Goal: Find contact information: Find contact information

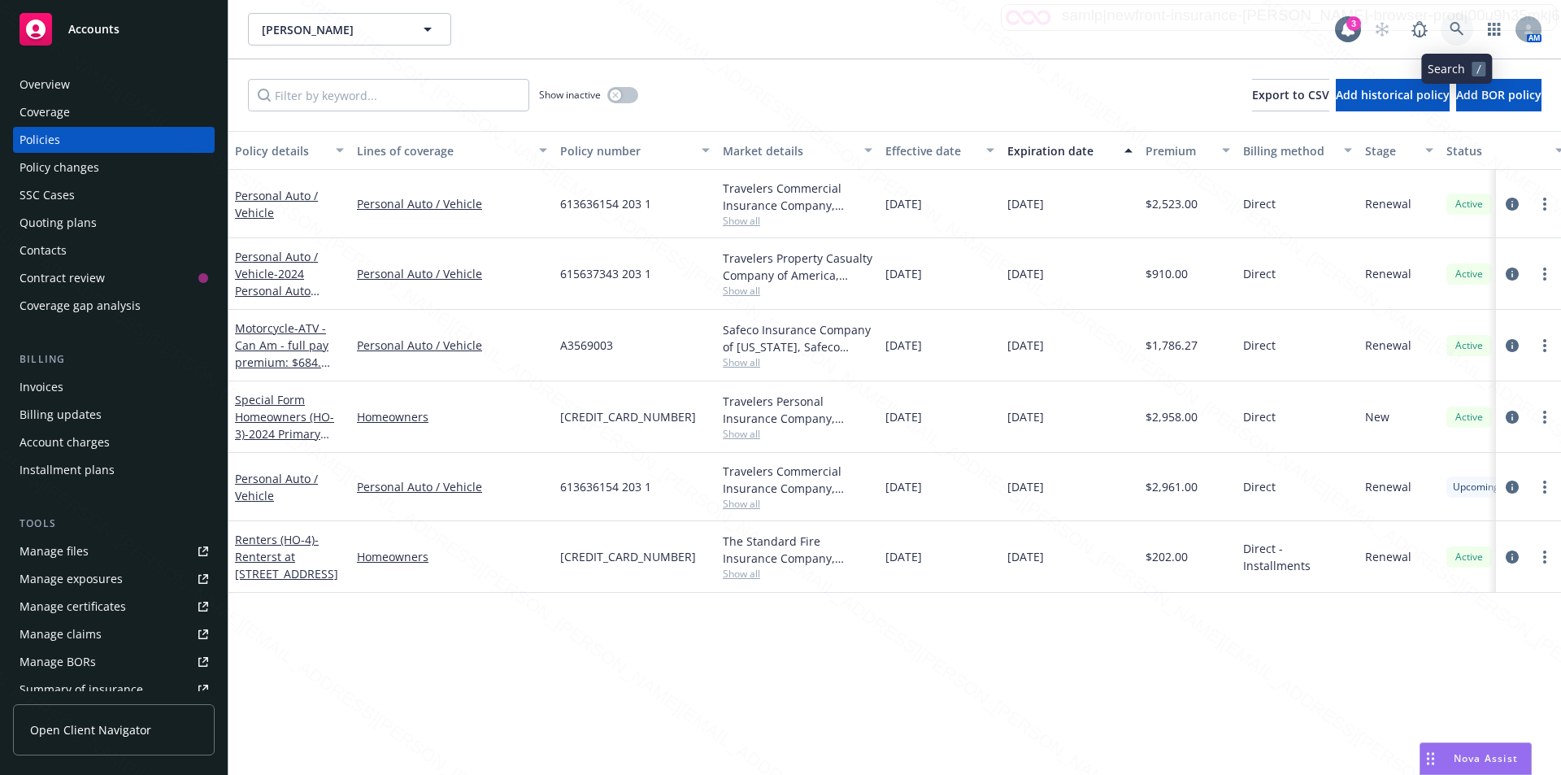
click at [1450, 30] on icon at bounding box center [1456, 29] width 15 height 15
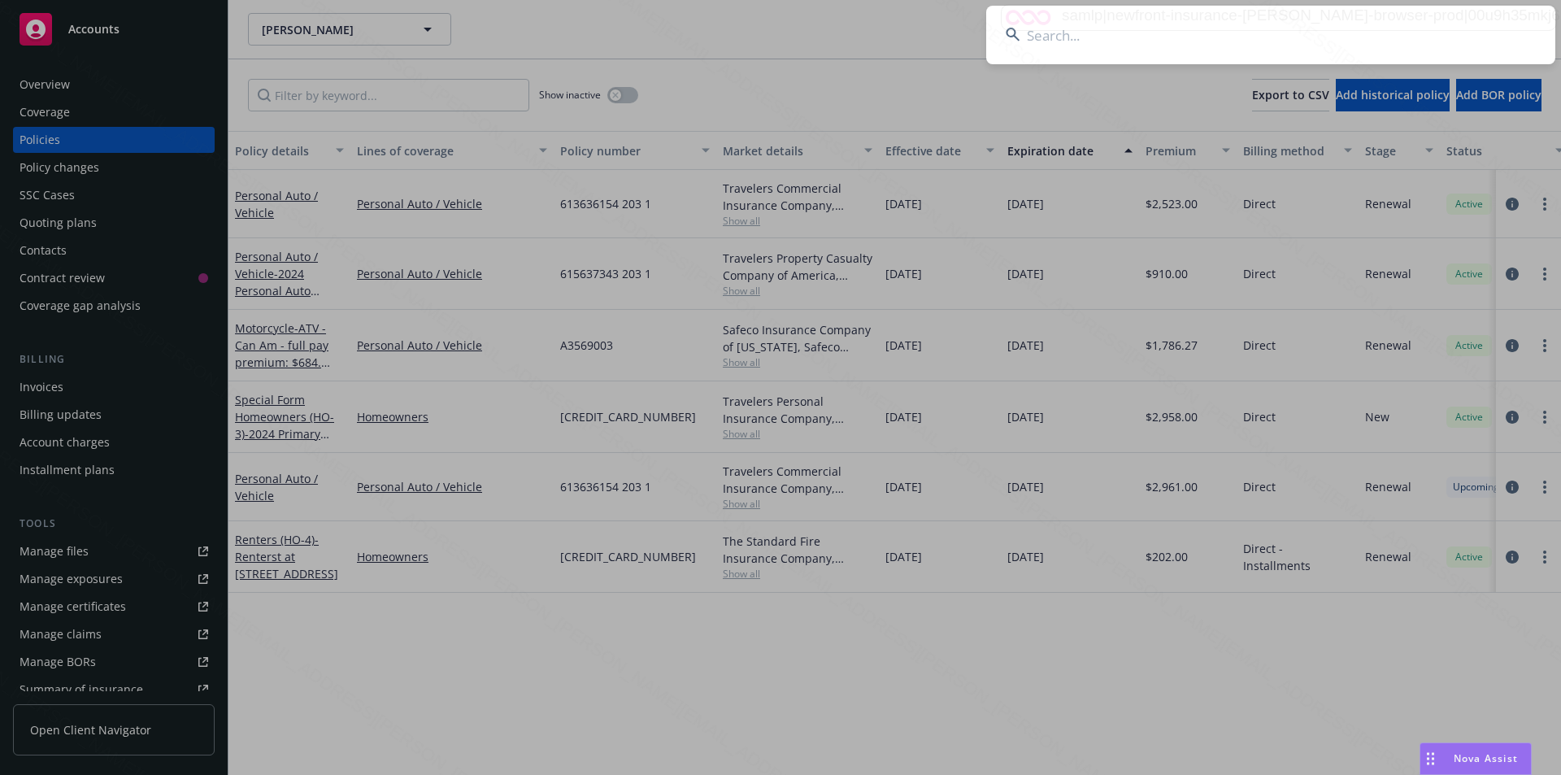
click at [1209, 28] on input at bounding box center [1270, 35] width 569 height 59
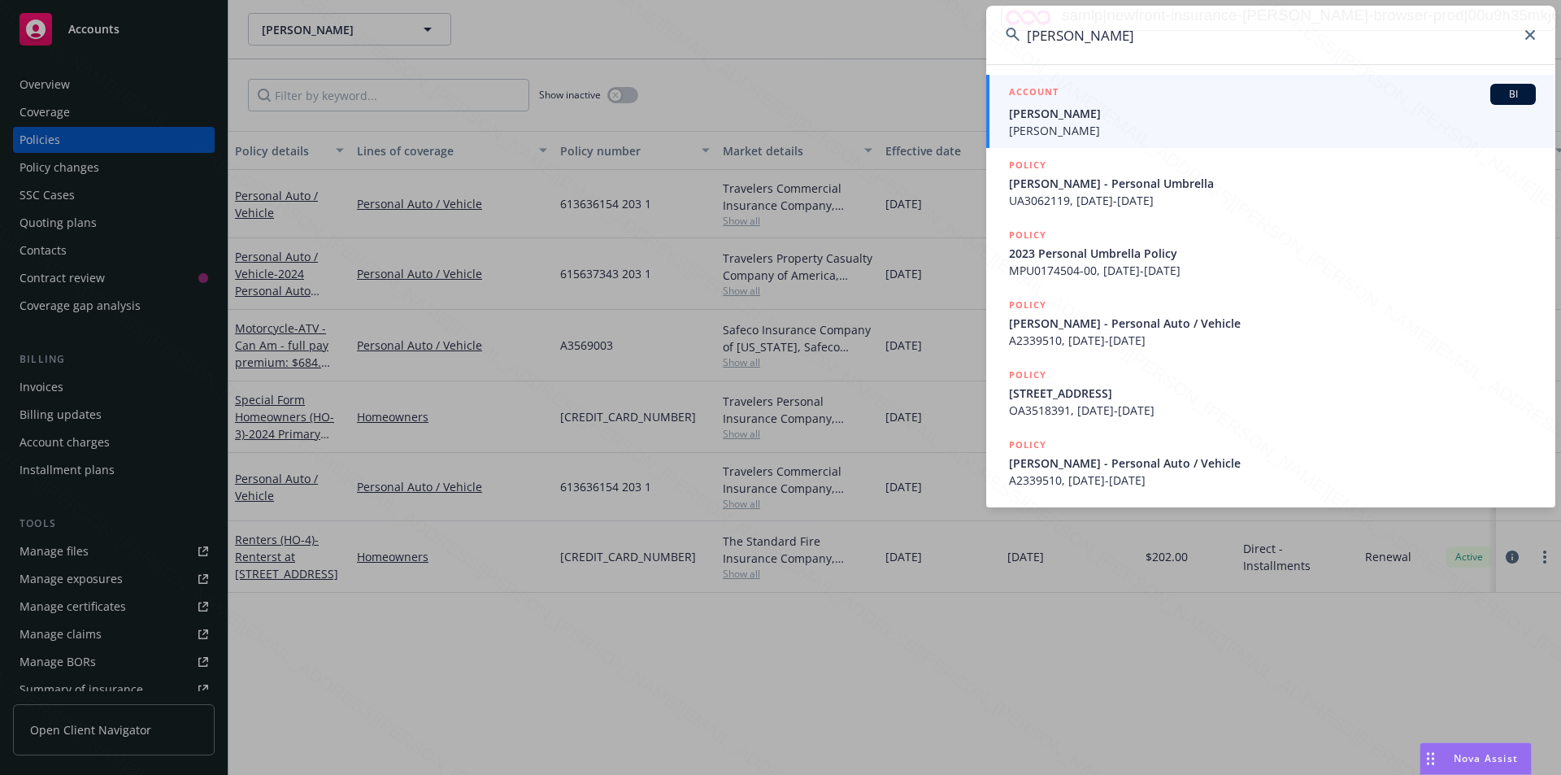
type input "Patricia Stallone"
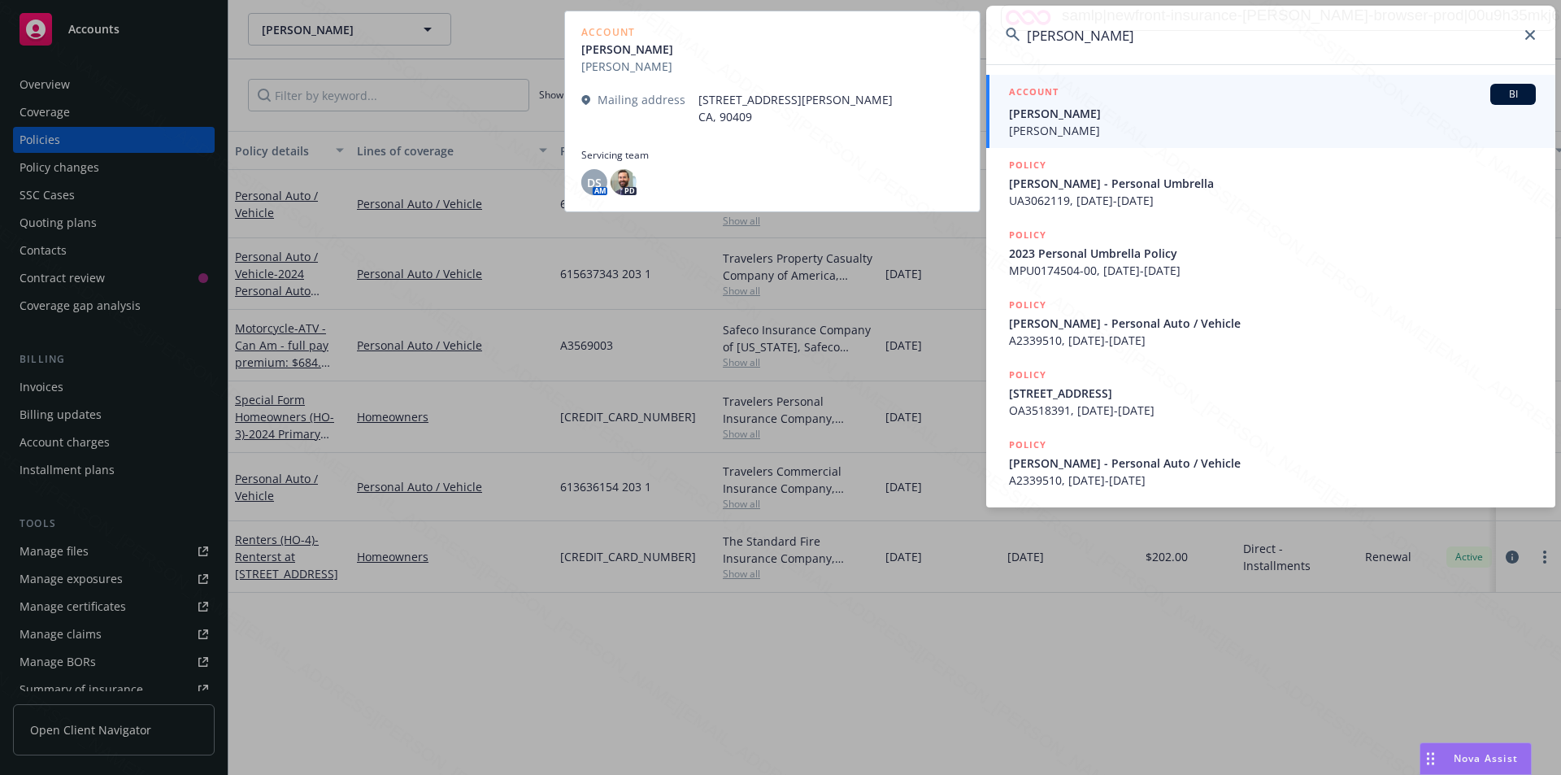
click at [1126, 130] on span "Dimitris Georgakopoulos" at bounding box center [1272, 130] width 527 height 17
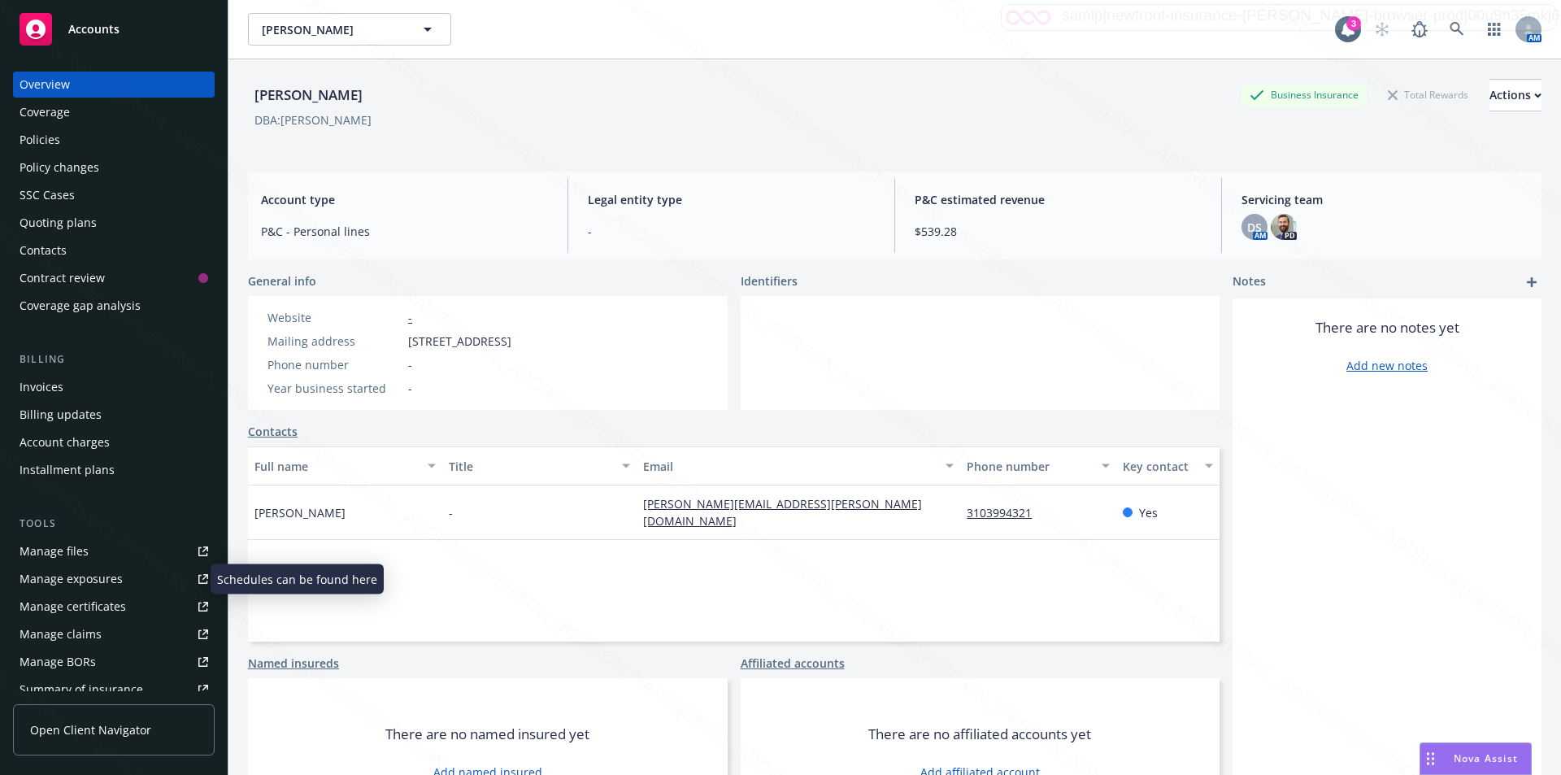
click at [60, 575] on div "Manage exposures" at bounding box center [71, 579] width 103 height 26
click at [49, 138] on div "Policies" at bounding box center [40, 140] width 41 height 26
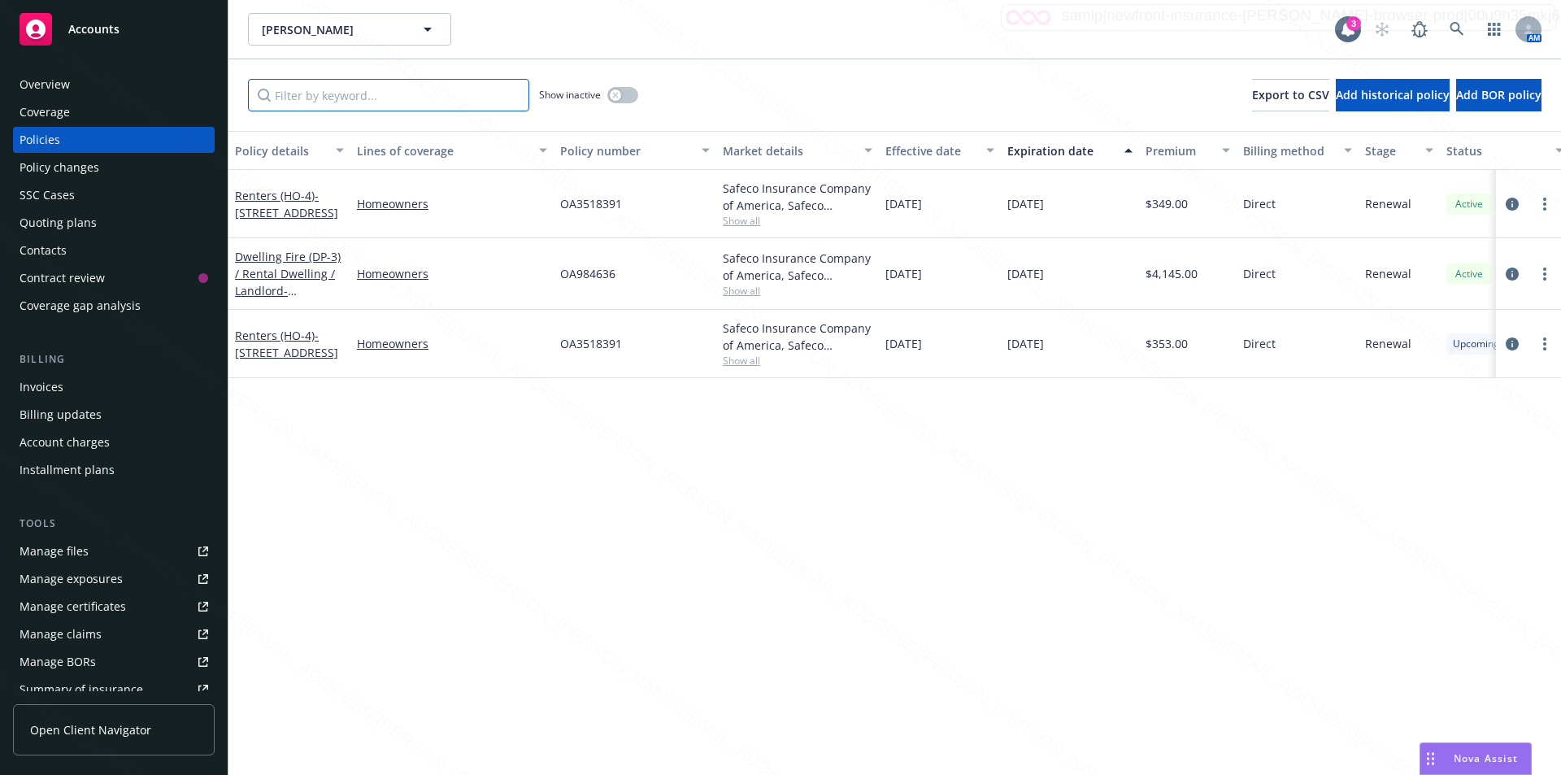
click at [380, 91] on input "Filter by keyword..." at bounding box center [388, 95] width 281 height 33
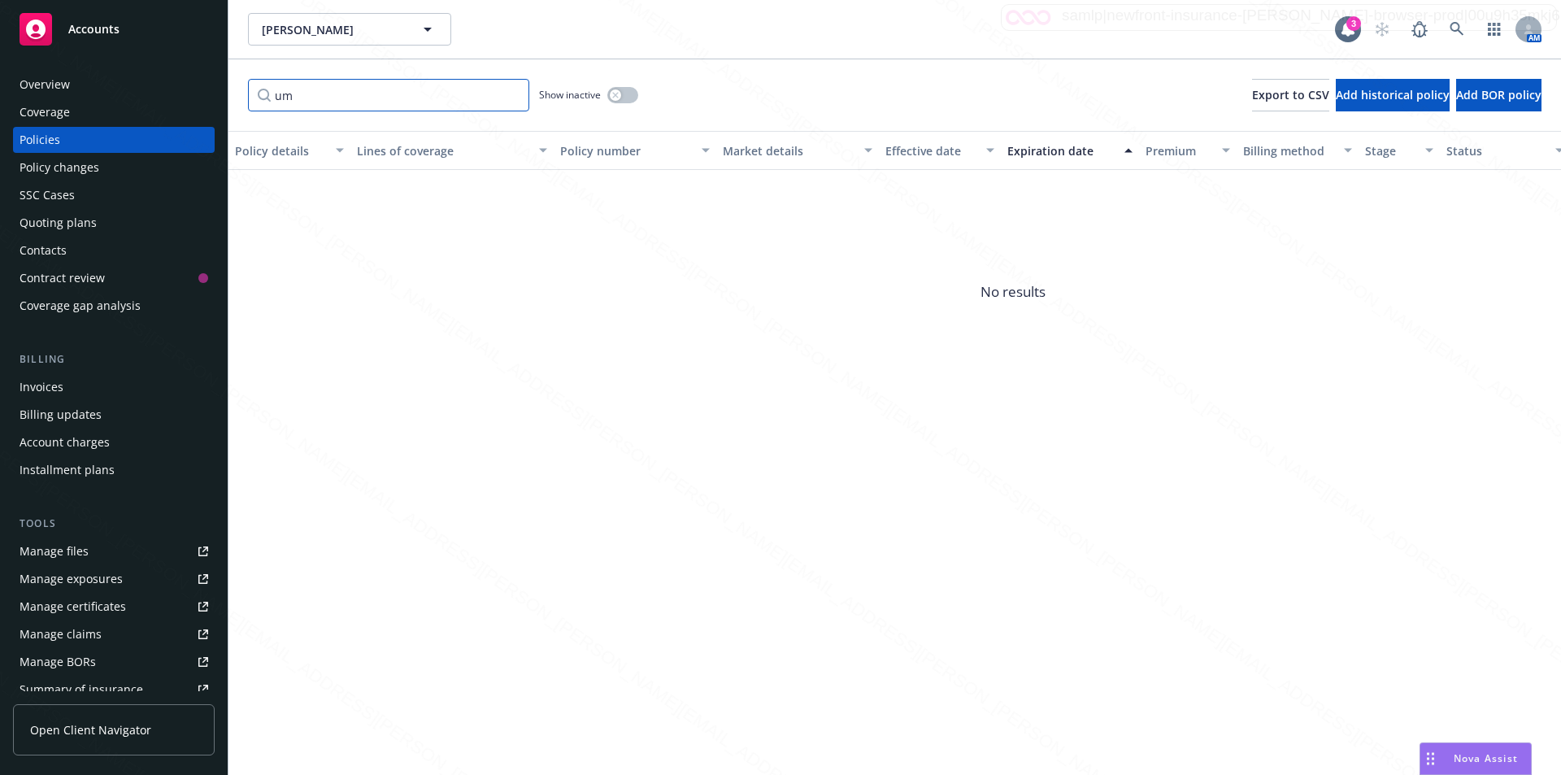
type input "u"
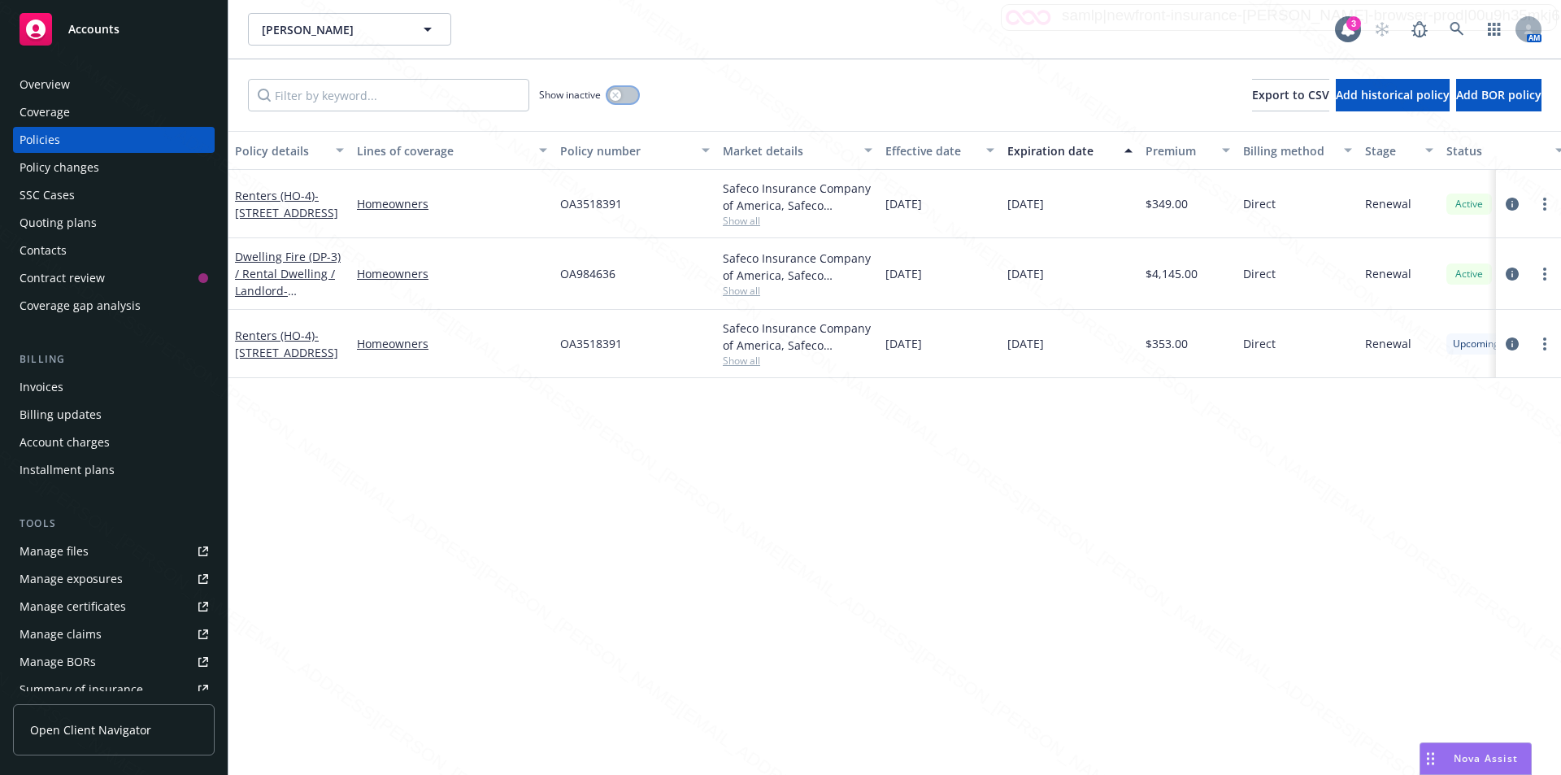
click at [614, 91] on div "button" at bounding box center [615, 94] width 11 height 11
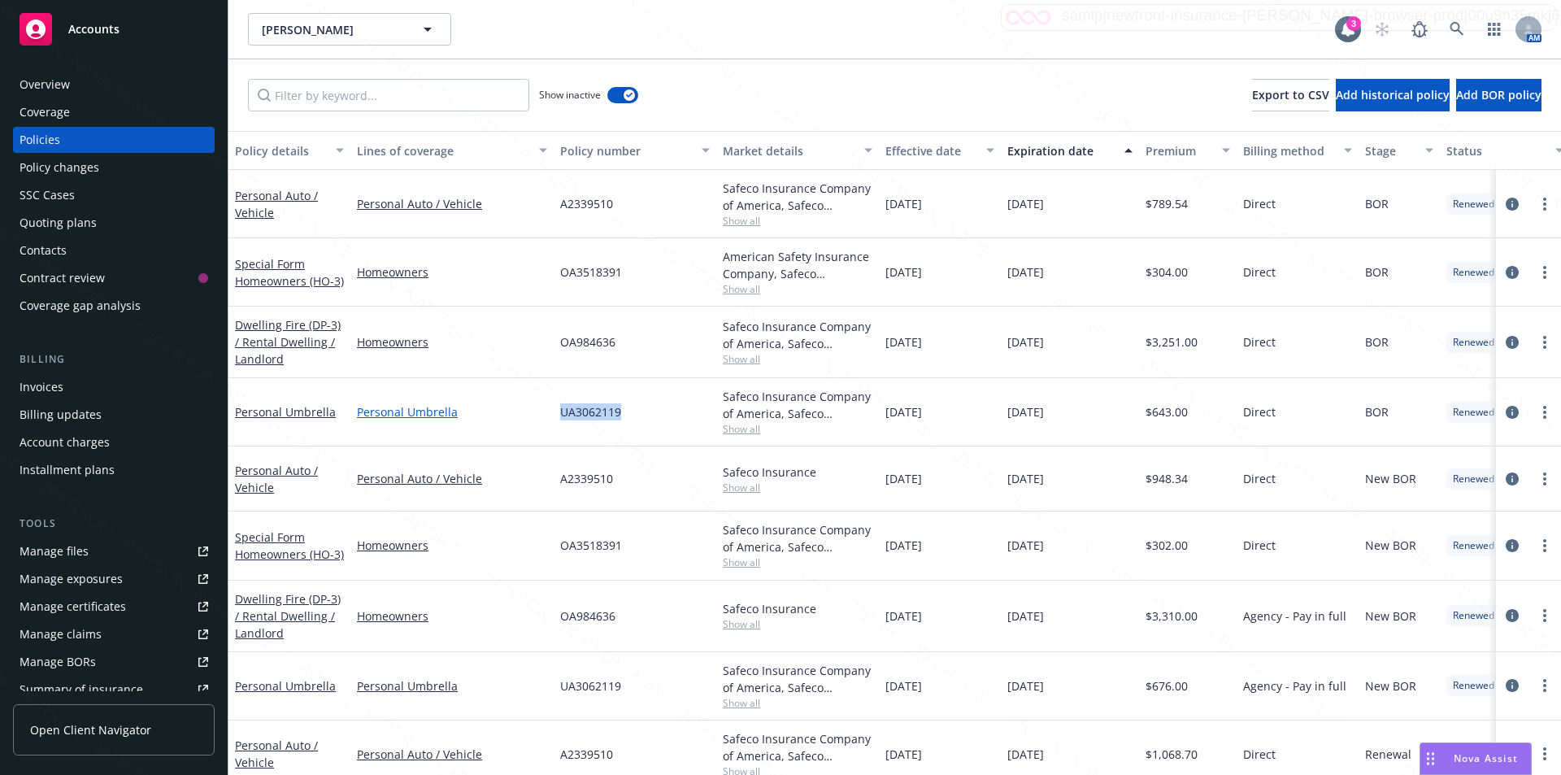
drag, startPoint x: 628, startPoint y: 416, endPoint x: 537, endPoint y: 419, distance: 91.1
click at [537, 419] on div "Personal Umbrella Personal Umbrella UA3062119 Safeco Insurance Company of Ameri…" at bounding box center [1012, 412] width 1569 height 68
click at [344, 98] on input "Filter by keyword..." at bounding box center [388, 95] width 281 height 33
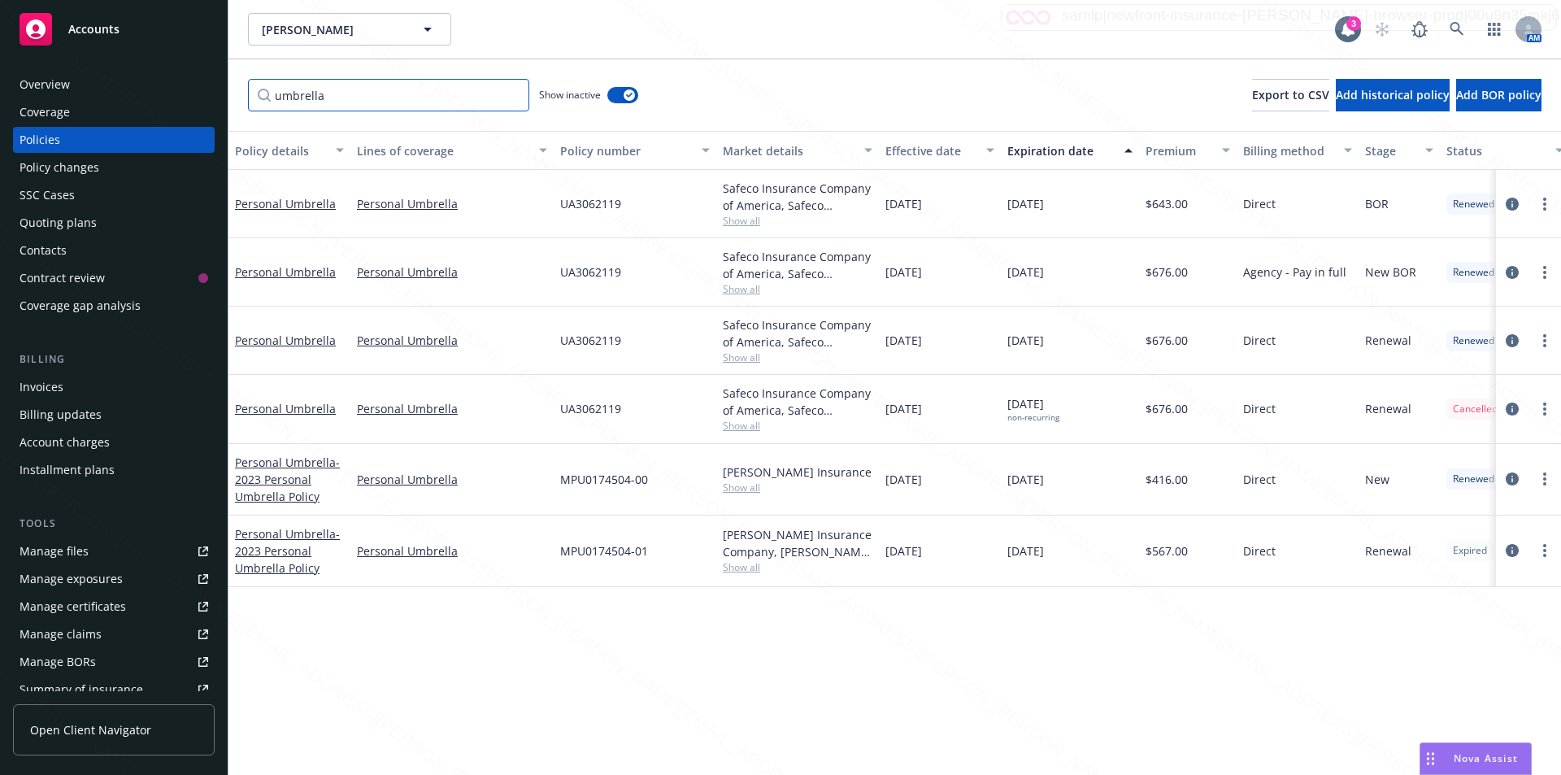
type input "umbrella"
click at [649, 555] on div "MPU0174504-01" at bounding box center [635, 551] width 163 height 72
click at [1513, 551] on icon "circleInformation" at bounding box center [1511, 550] width 13 height 13
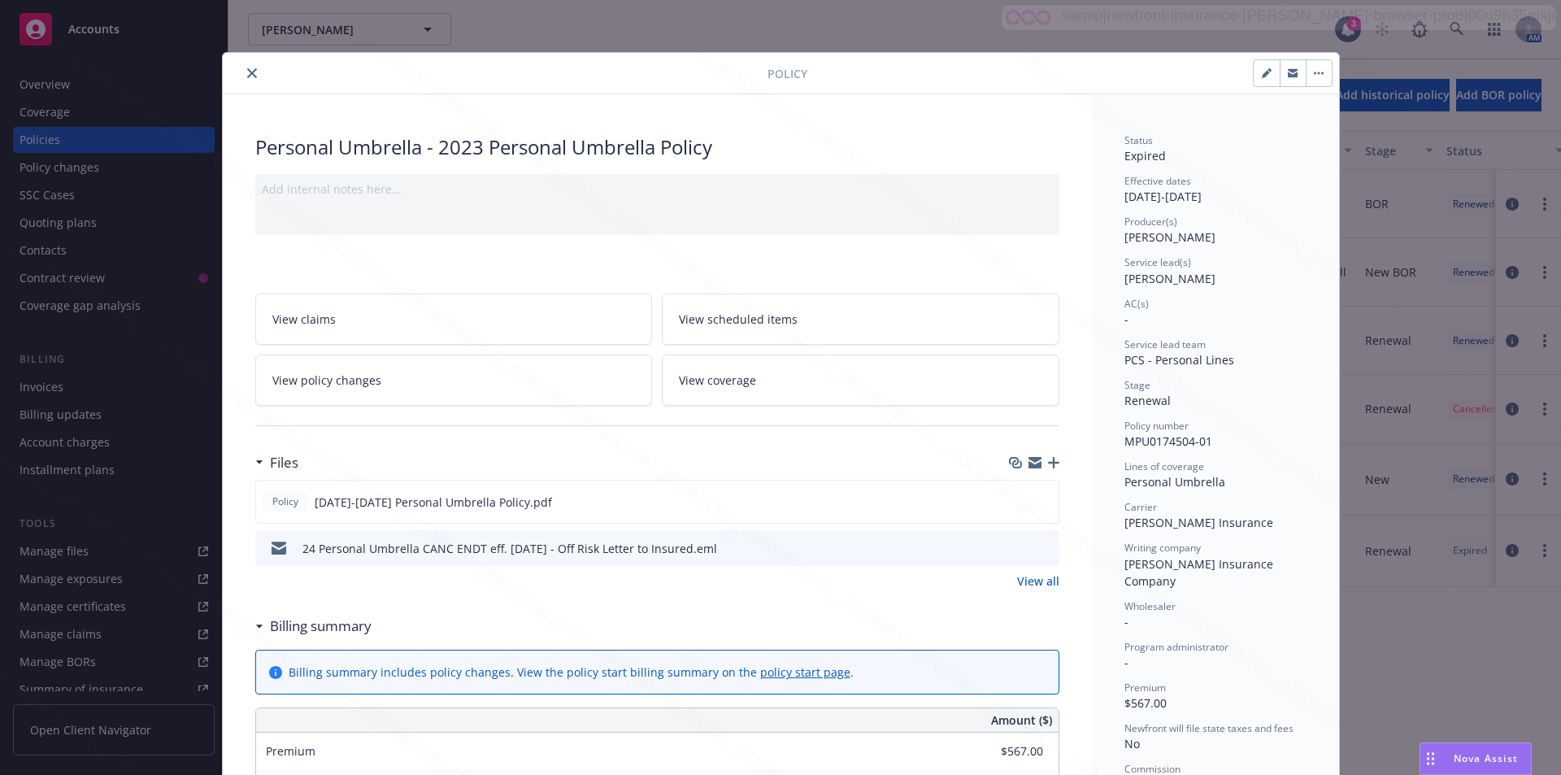
click at [1036, 547] on icon "preview file" at bounding box center [1043, 546] width 15 height 11
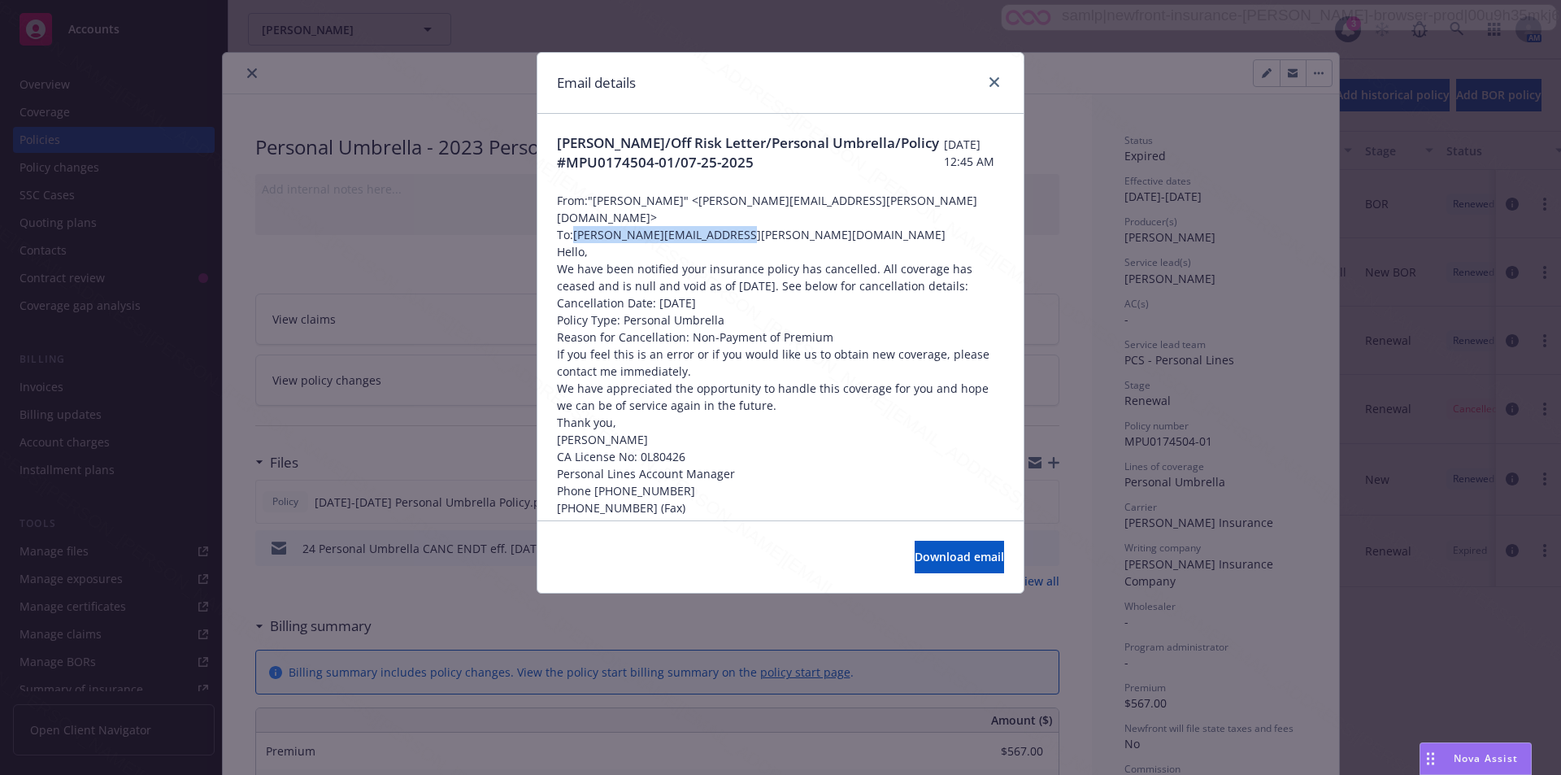
drag, startPoint x: 725, startPoint y: 219, endPoint x: 578, endPoint y: 215, distance: 147.2
click at [578, 226] on span "To: patricia.stallone@gmail.com" at bounding box center [780, 234] width 447 height 17
click at [951, 566] on button "Download email" at bounding box center [958, 557] width 89 height 33
click at [997, 82] on icon "close" at bounding box center [994, 82] width 10 height 10
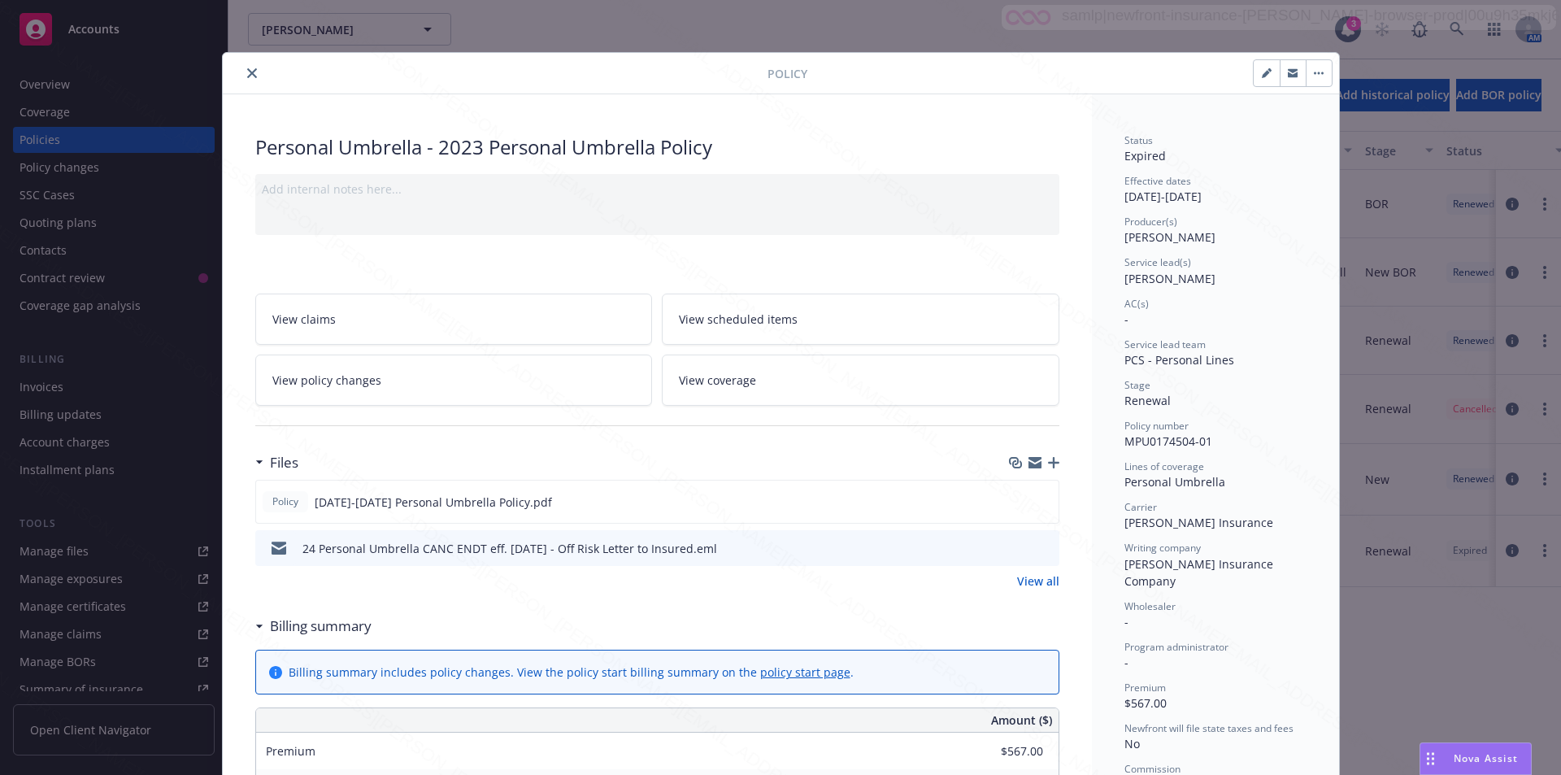
click at [823, 146] on div "Personal Umbrella - 2023 Personal Umbrella Policy" at bounding box center [657, 147] width 804 height 28
click at [1010, 501] on icon "download file" at bounding box center [1016, 500] width 13 height 13
click at [247, 74] on icon "close" at bounding box center [252, 73] width 10 height 10
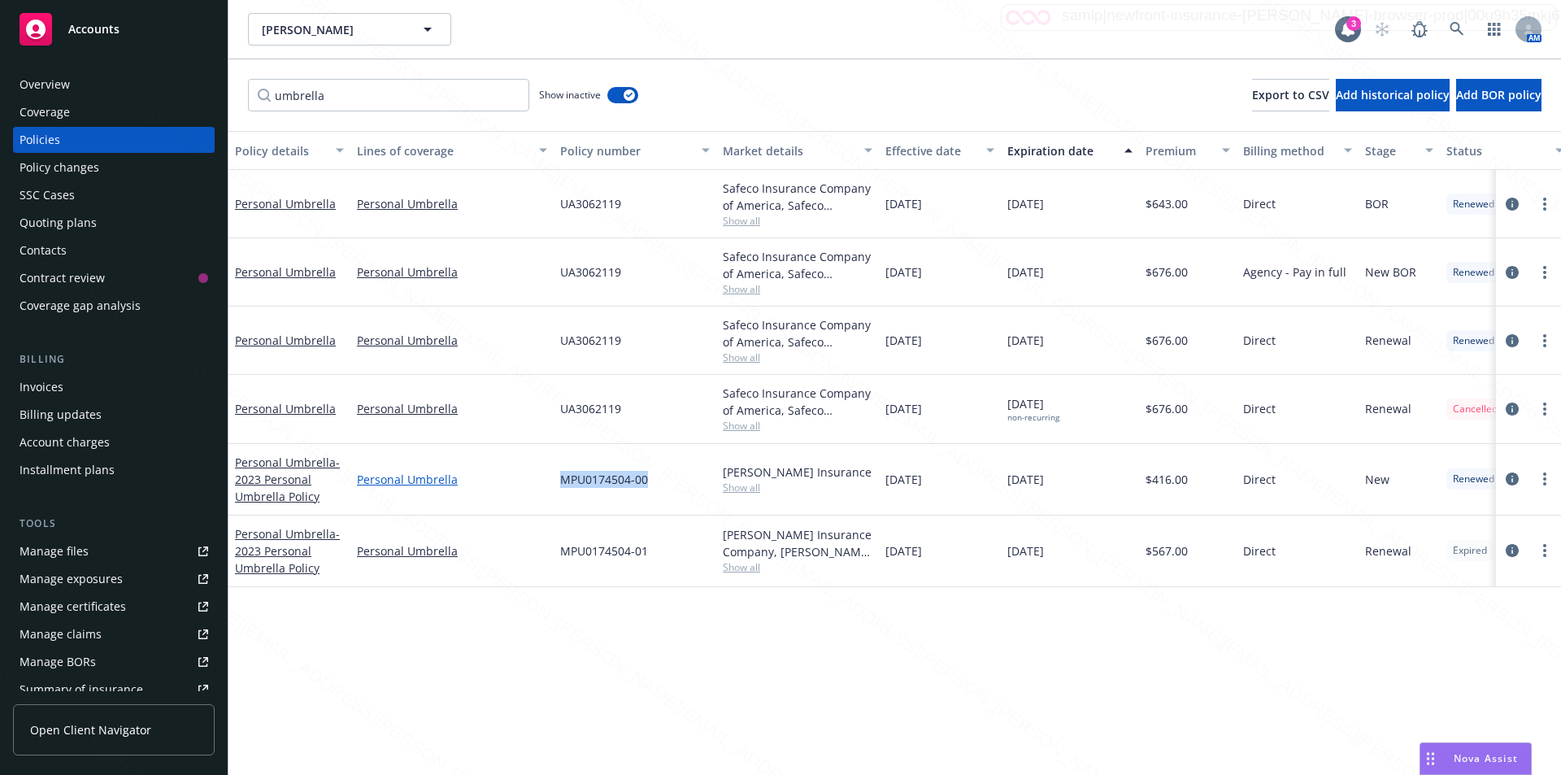
drag, startPoint x: 650, startPoint y: 480, endPoint x: 542, endPoint y: 473, distance: 108.3
click at [542, 473] on div "Personal Umbrella - 2023 Personal Umbrella Policy Personal Umbrella MPU0174504-…" at bounding box center [1012, 480] width 1569 height 72
click at [49, 75] on div "Overview" at bounding box center [45, 85] width 50 height 26
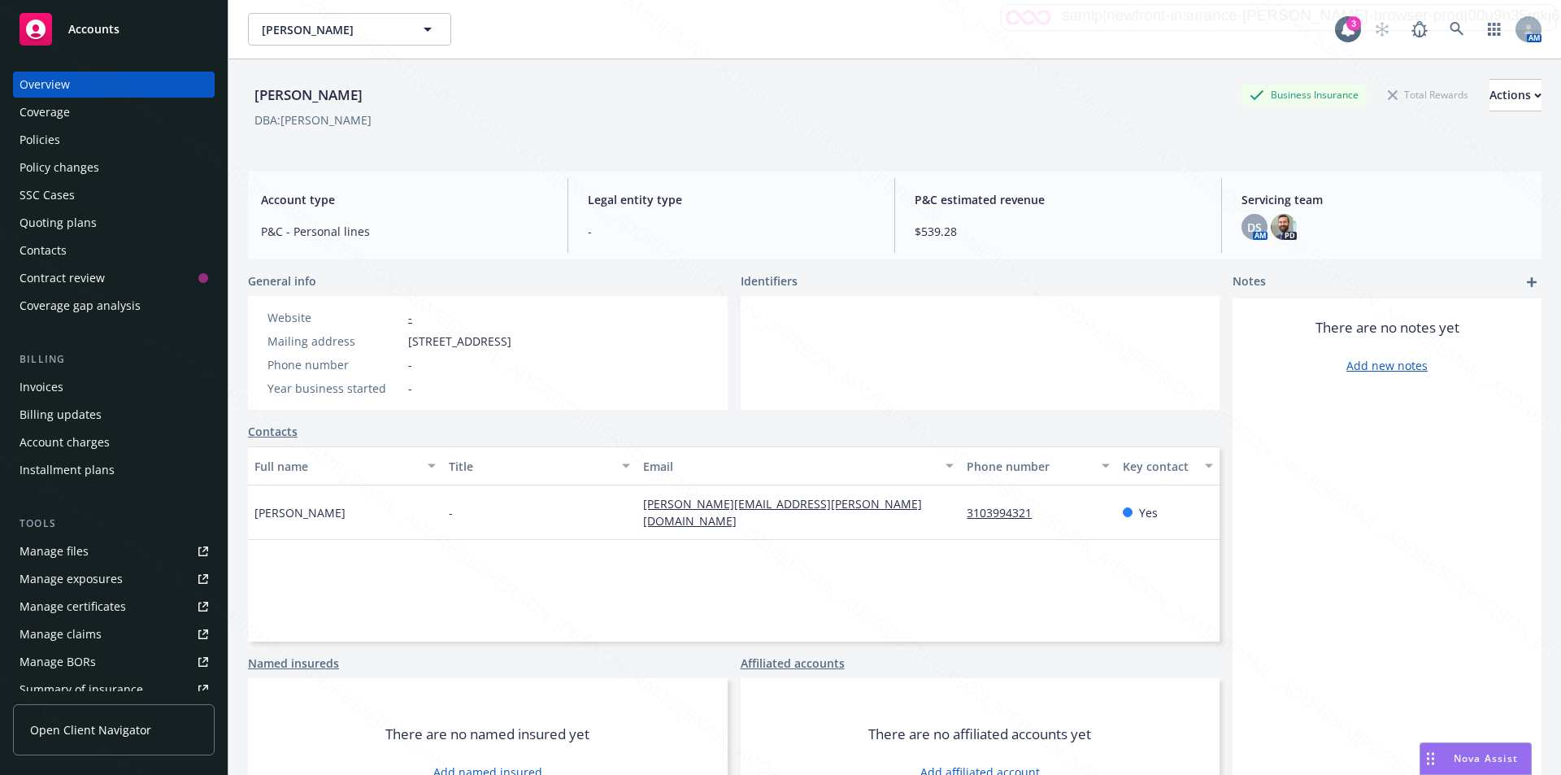
click at [1058, 544] on div "Full name Title Email Phone number Key contact Patricia Stallone - patricia.sta…" at bounding box center [733, 543] width 971 height 195
drag, startPoint x: 1042, startPoint y: 502, endPoint x: 959, endPoint y: 503, distance: 82.9
click at [960, 503] on div "3103994321 Patricia Stallone Address PO Box 5337 Santa Monica, CA 90409 Website…" at bounding box center [1037, 512] width 155 height 54
copy link "3103994321"
click at [810, 499] on div "patricia.stallone@gmail.com" at bounding box center [797, 512] width 323 height 54
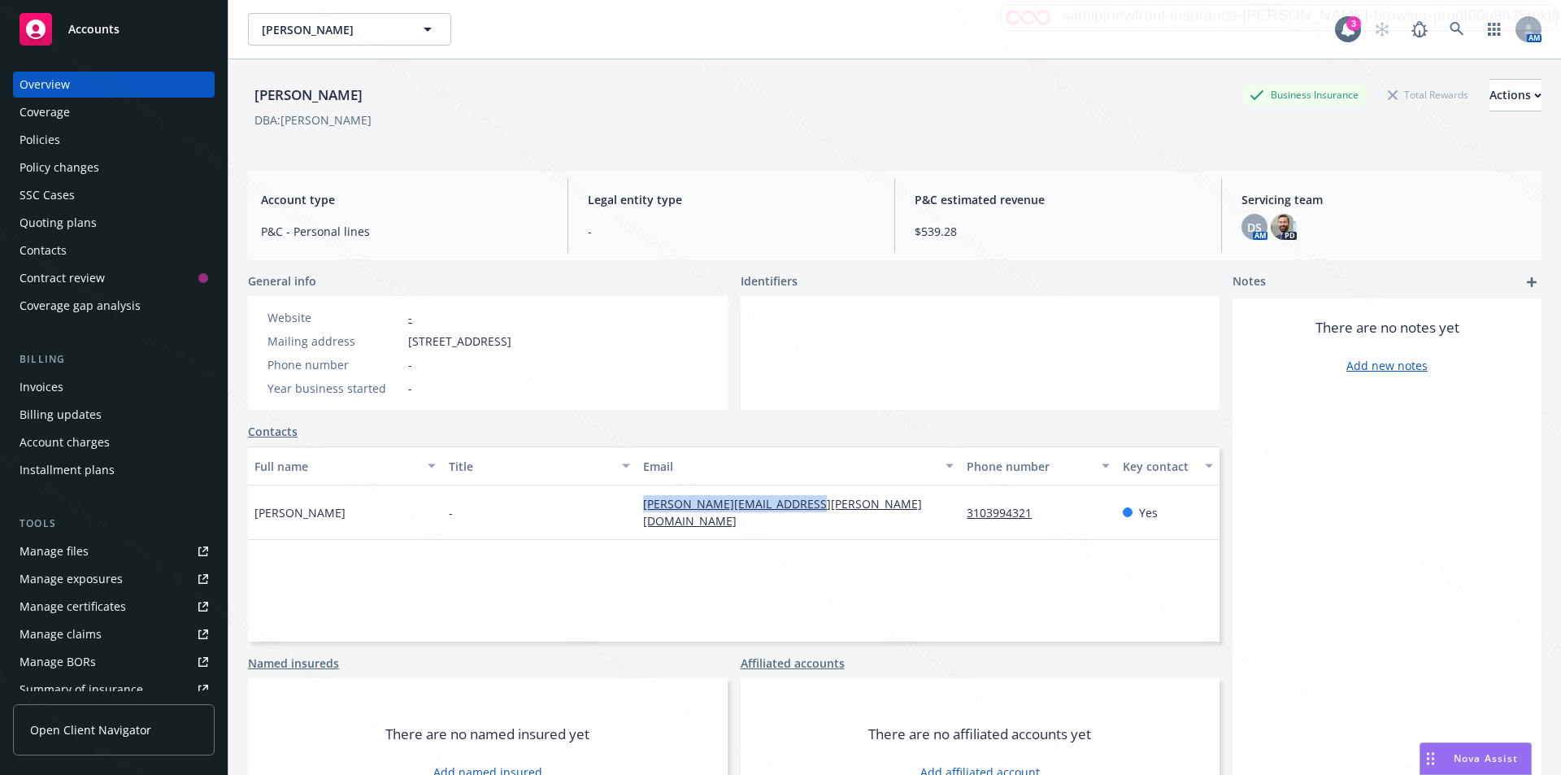
drag, startPoint x: 804, startPoint y: 505, endPoint x: 640, endPoint y: 509, distance: 163.4
click at [637, 506] on div "patricia.stallone@gmail.com" at bounding box center [797, 512] width 323 height 54
copy link "patricia.stallone@gmail.com"
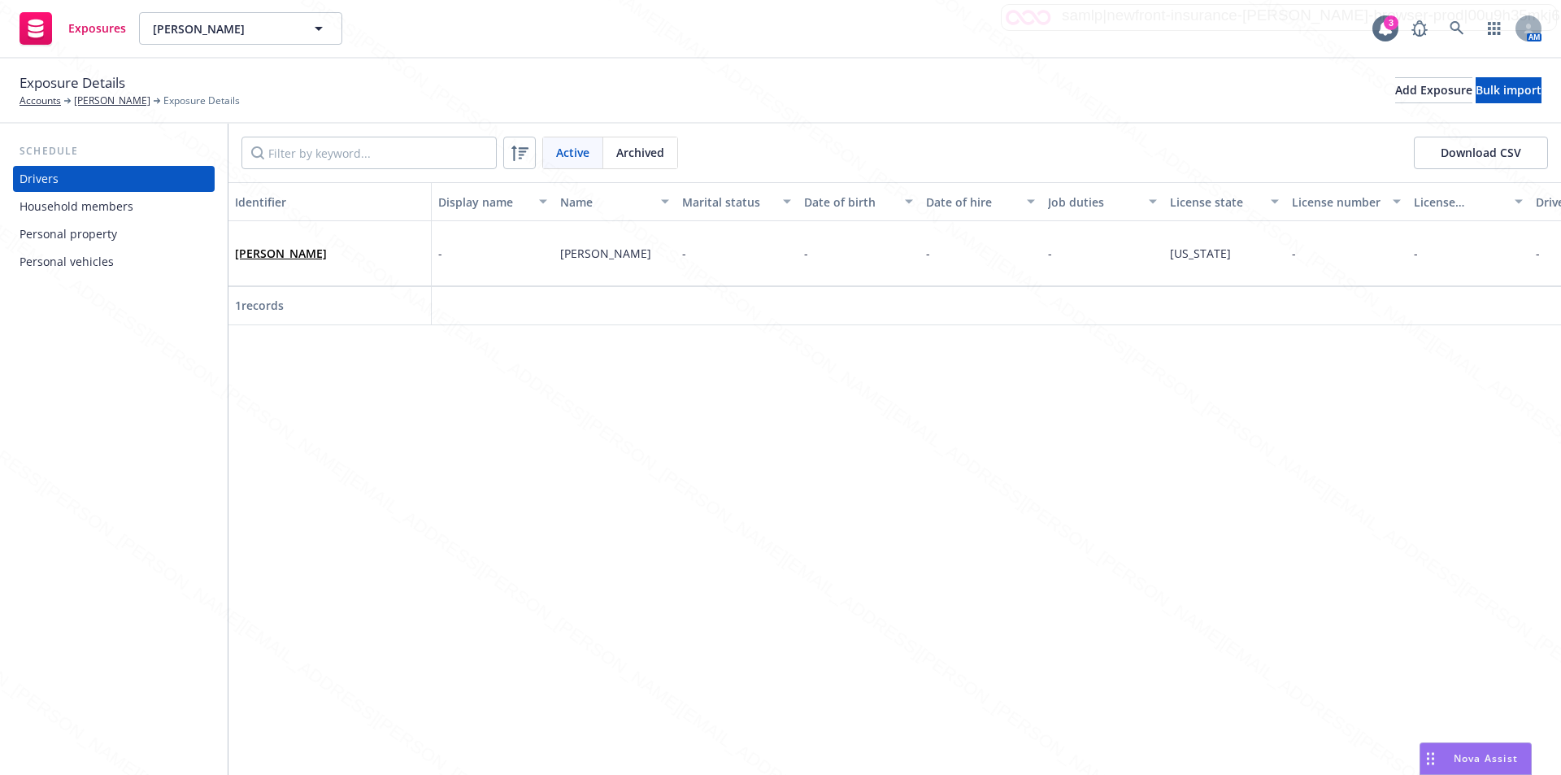
click at [92, 211] on div "Household members" at bounding box center [77, 206] width 114 height 26
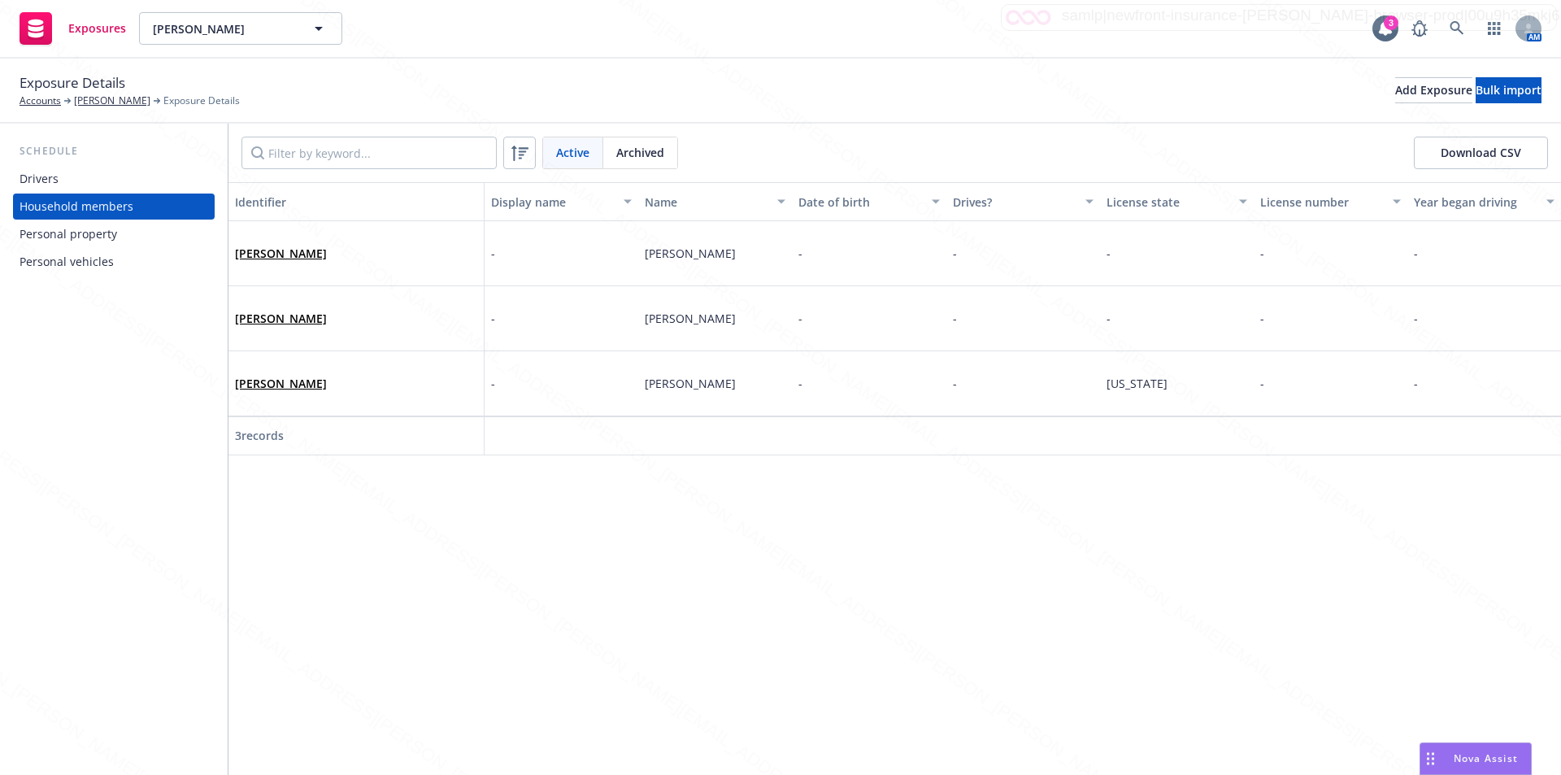
click at [381, 578] on div "Identifier Display name Name Date of birth Drives? License state License number…" at bounding box center [894, 478] width 1332 height 593
